Goal: Information Seeking & Learning: Stay updated

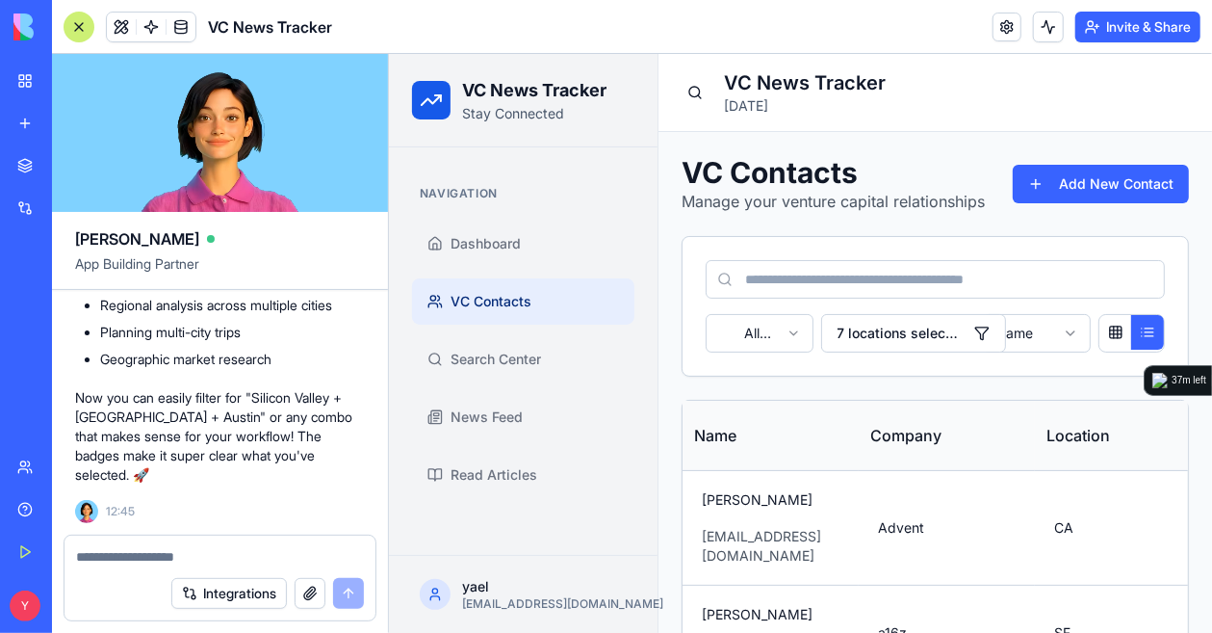
click at [1125, 27] on button "Invite & Share" at bounding box center [1138, 27] width 125 height 31
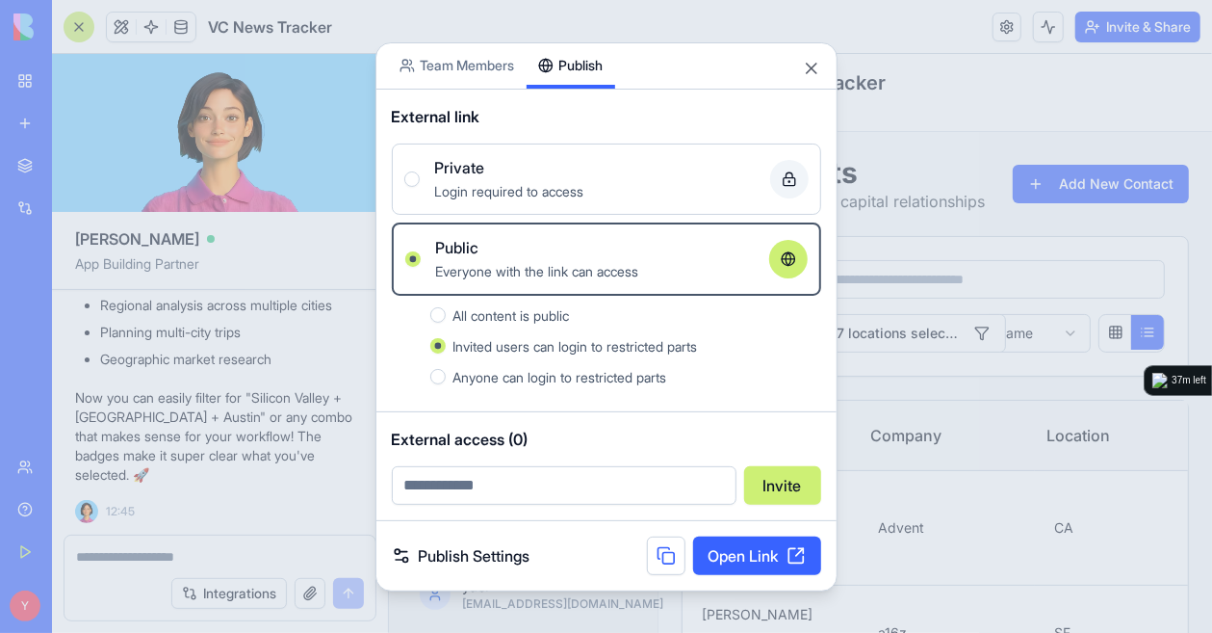
click at [718, 188] on div "Login required to access" at bounding box center [595, 190] width 320 height 23
click at [420, 187] on button "Private Login required to access" at bounding box center [411, 178] width 15 height 15
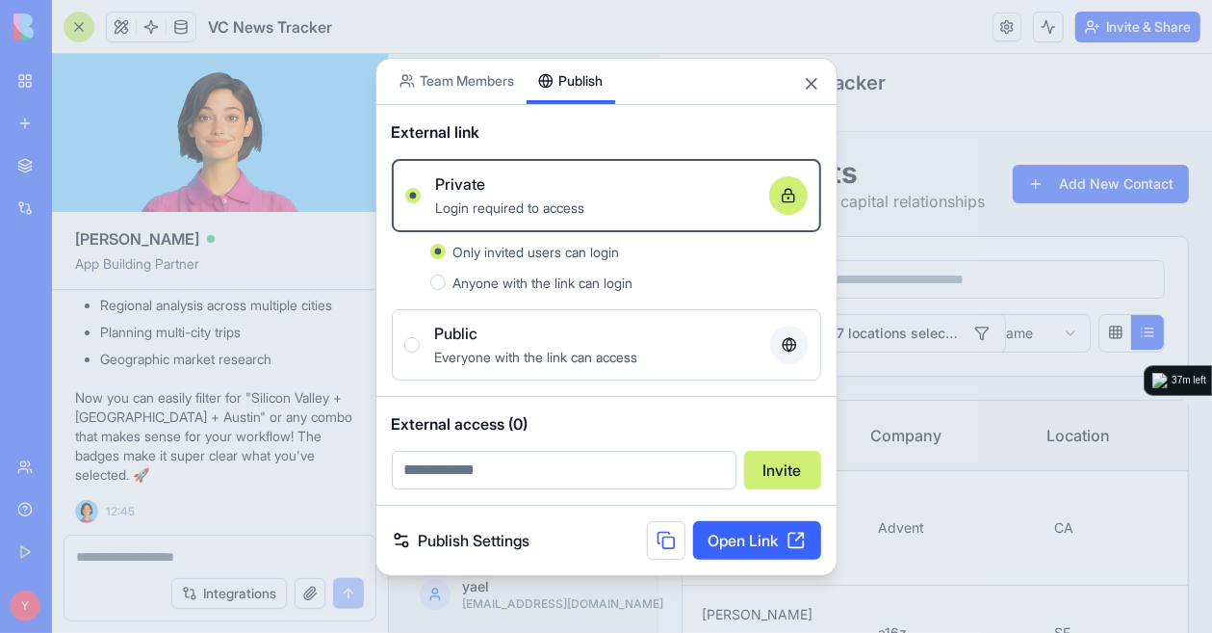
click at [491, 500] on div "External access (0) Invite" at bounding box center [606, 451] width 460 height 108
click at [522, 469] on input "email" at bounding box center [564, 470] width 345 height 39
click at [639, 409] on div "External access (0) Invite" at bounding box center [606, 451] width 460 height 108
click at [530, 457] on input "email" at bounding box center [564, 470] width 345 height 39
click at [582, 436] on div "External access (0) Invite" at bounding box center [606, 451] width 460 height 108
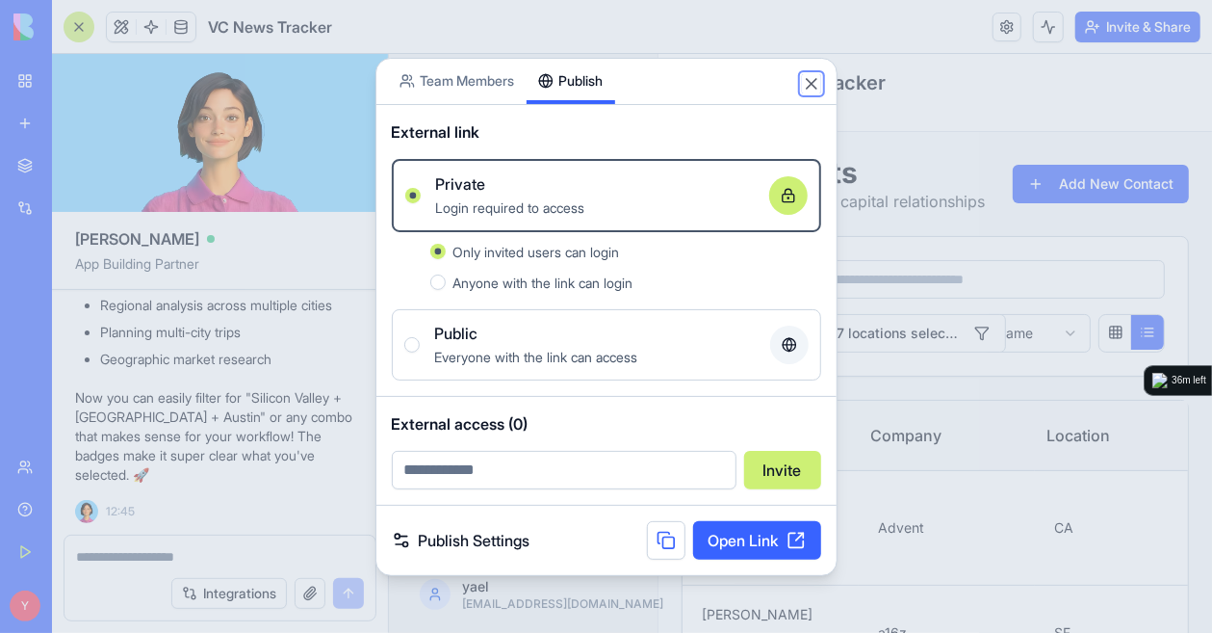
drag, startPoint x: 818, startPoint y: 81, endPoint x: 584, endPoint y: 82, distance: 235.0
click at [697, 76] on div "Share App Team Members Publish External link Private Login required to access O…" at bounding box center [607, 317] width 462 height 518
click at [517, 82] on body "BETA My Workspace New app Marketplace Integrations Recent Untitled App LP Outre…" at bounding box center [606, 316] width 1212 height 633
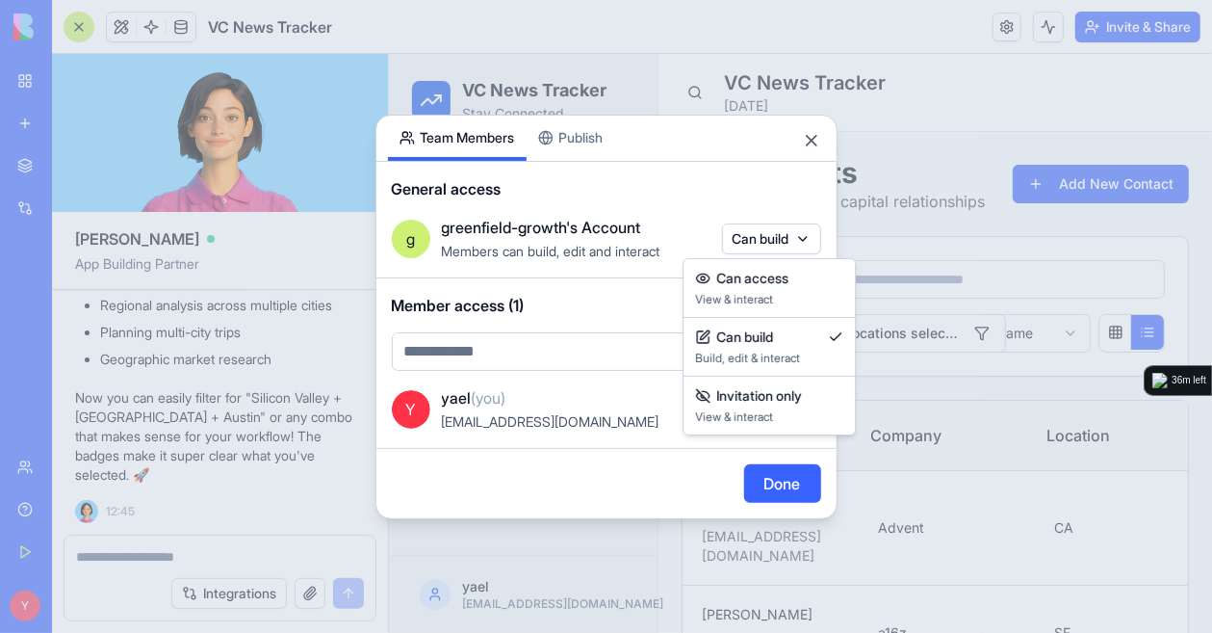
click at [807, 244] on body "BETA My Workspace New app Marketplace Integrations Recent Untitled App LP Outre…" at bounding box center [606, 316] width 1212 height 633
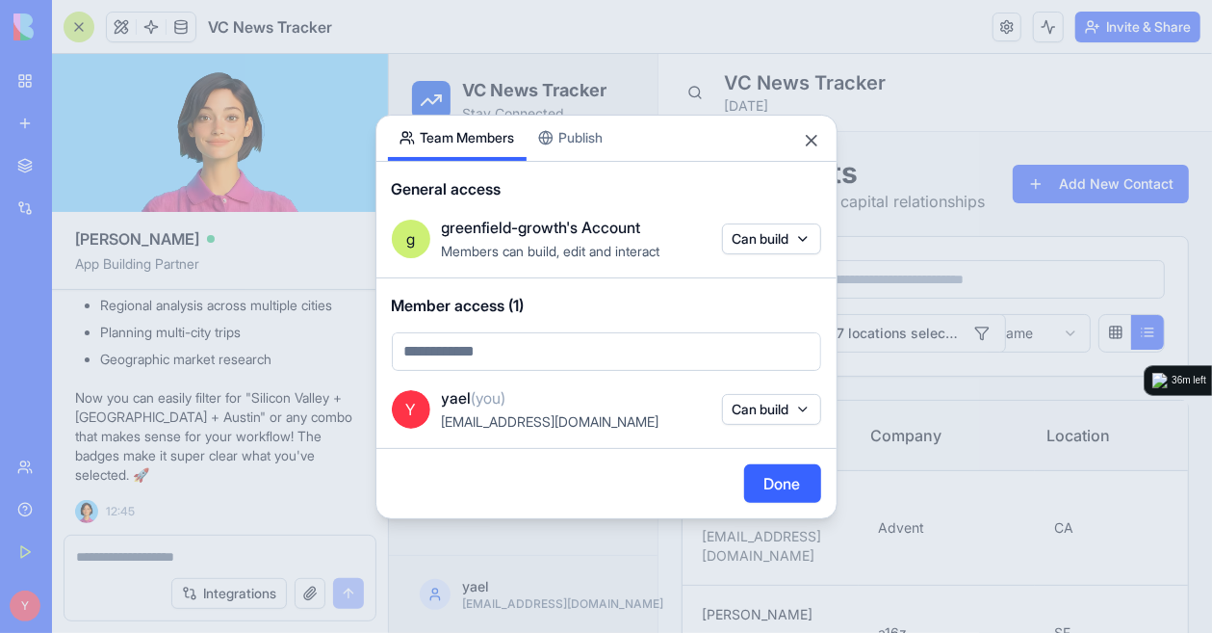
click at [816, 244] on body "BETA My Workspace New app Marketplace Integrations Recent Untitled App LP Outre…" at bounding box center [606, 316] width 1212 height 633
click at [803, 205] on div "General access g greenfield-growth's Account Members can build, edit and intera…" at bounding box center [606, 220] width 460 height 117
click at [815, 135] on button "Close" at bounding box center [811, 140] width 19 height 19
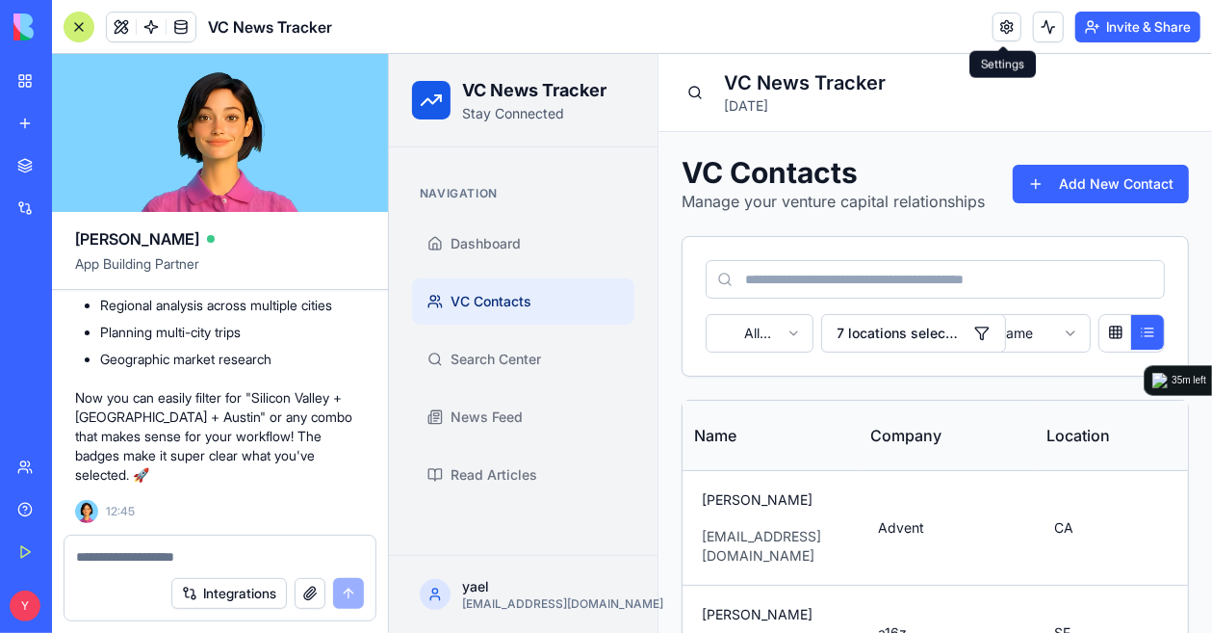
click at [1020, 63] on div "Settings Settings" at bounding box center [1003, 64] width 66 height 27
drag, startPoint x: 1053, startPoint y: 129, endPoint x: 955, endPoint y: 56, distance: 122.5
click at [1052, 130] on div "VC News Tracker [DATE]" at bounding box center [935, 92] width 554 height 78
click at [508, 224] on link "Dashboard" at bounding box center [522, 243] width 222 height 46
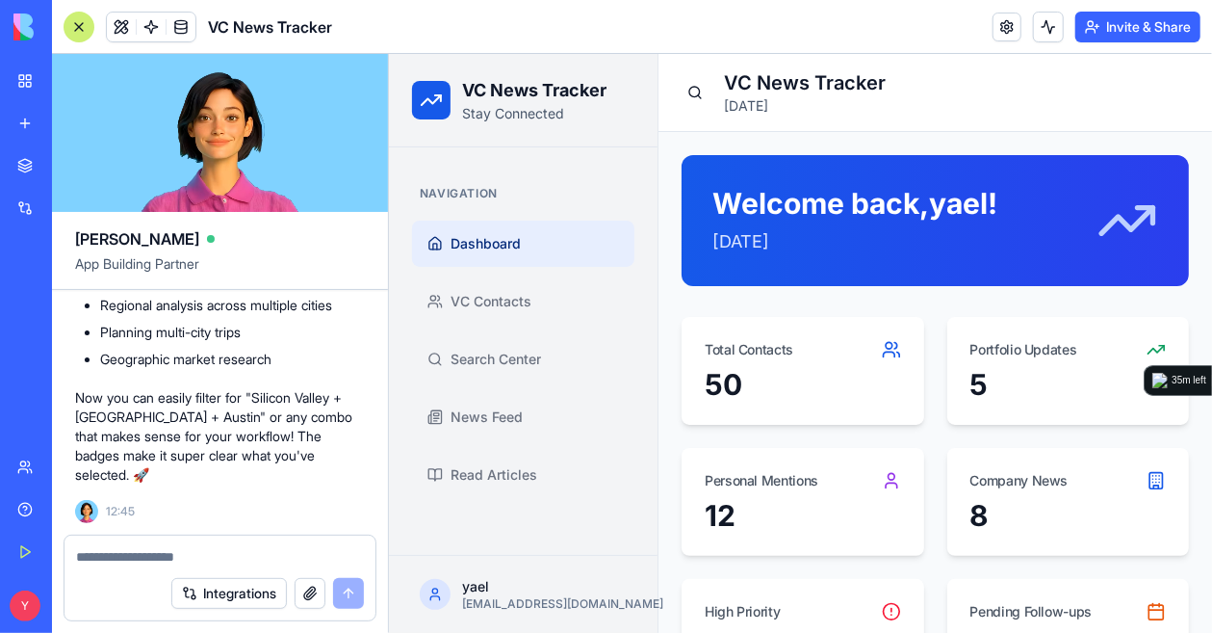
drag, startPoint x: 1006, startPoint y: 116, endPoint x: 484, endPoint y: 234, distance: 535.2
click at [1006, 115] on div "VC News Tracker [DATE]" at bounding box center [935, 92] width 554 height 78
click at [526, 406] on link "News Feed" at bounding box center [522, 416] width 222 height 46
